Goal: Check status: Check status

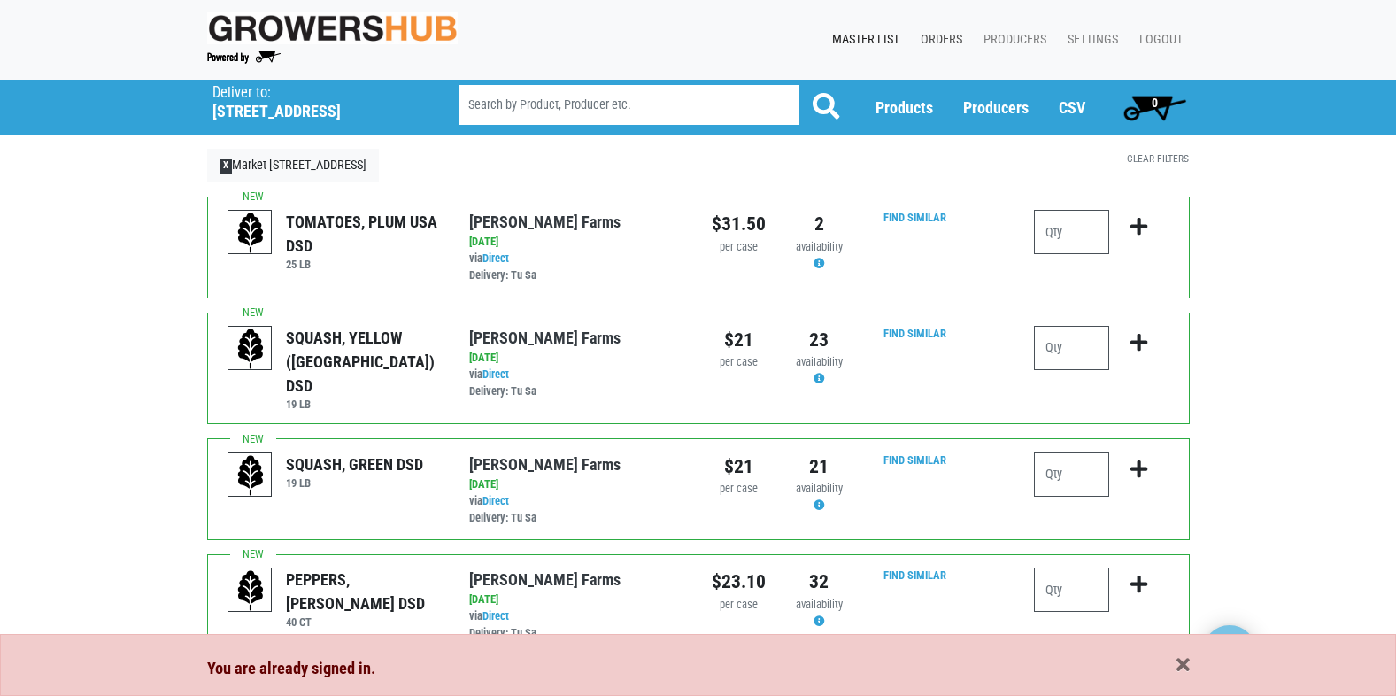
click at [927, 33] on link "Orders" at bounding box center [937, 40] width 63 height 34
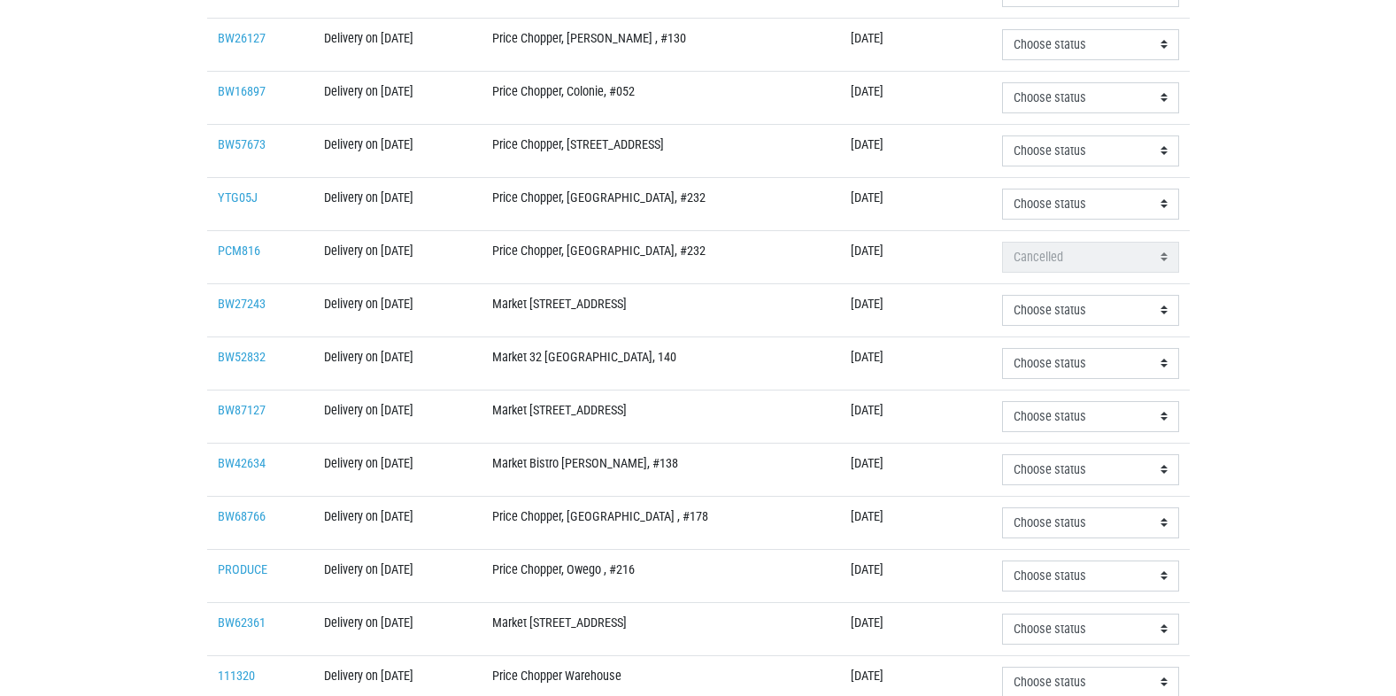
scroll to position [443, 0]
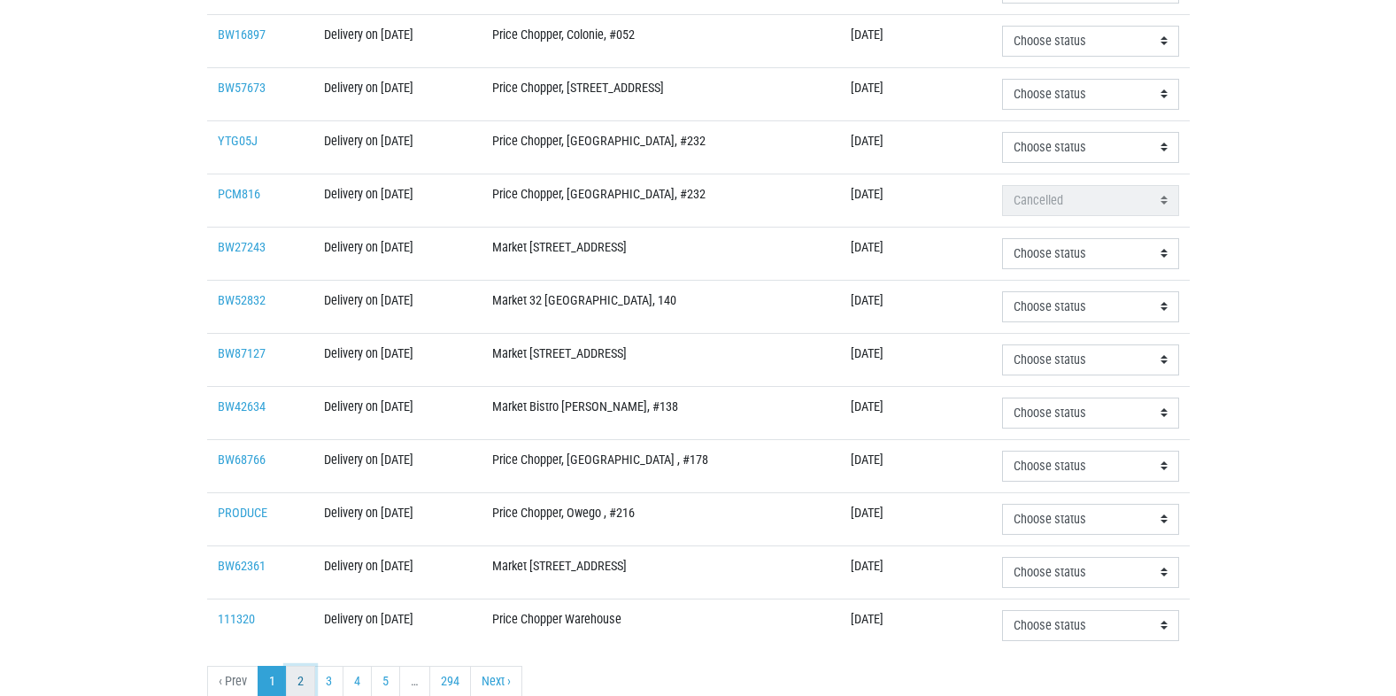
click at [302, 679] on link "2" at bounding box center [300, 682] width 29 height 32
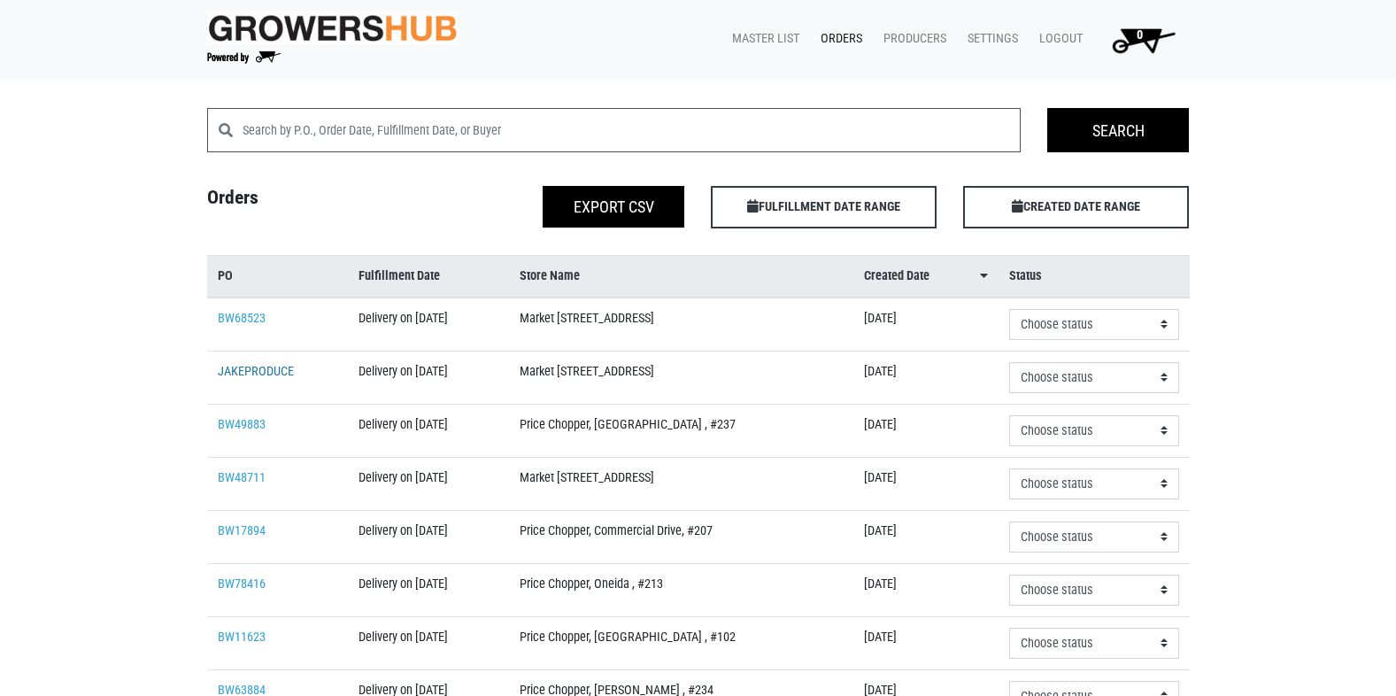
click at [240, 368] on link "JAKEPRODUCE" at bounding box center [256, 371] width 76 height 15
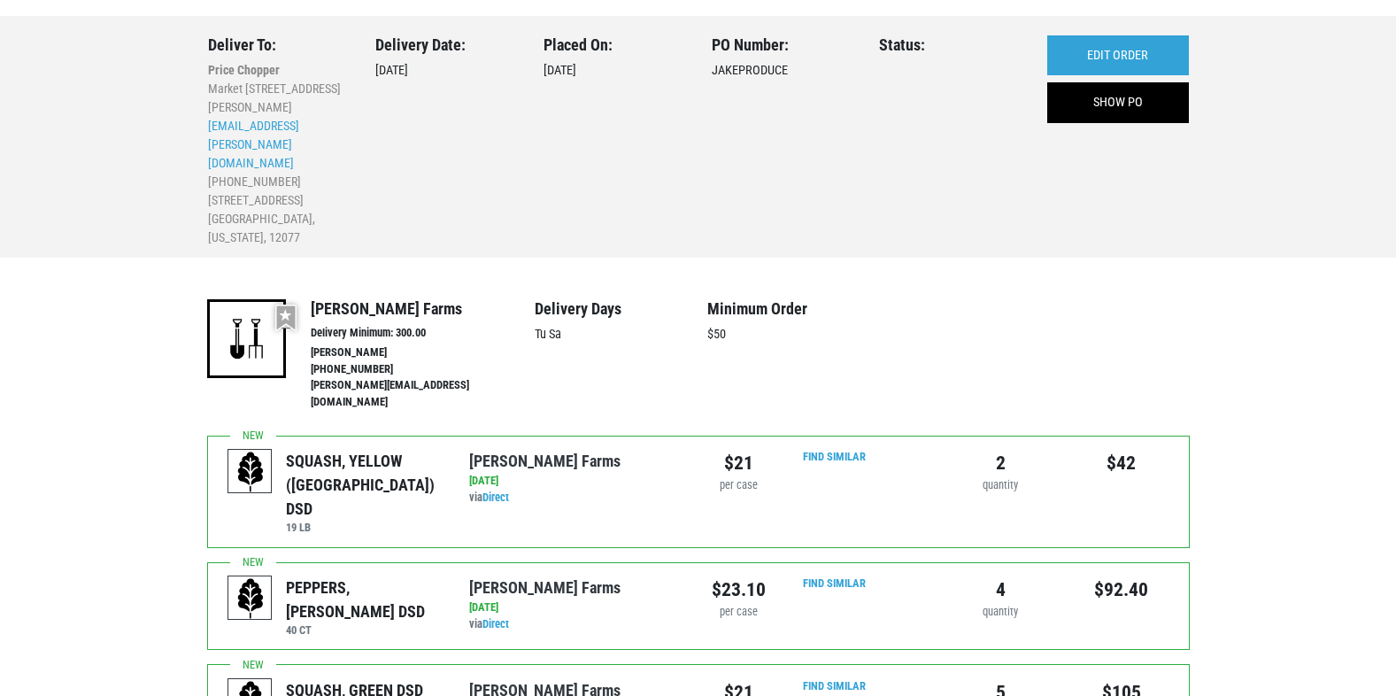
scroll to position [266, 0]
